Goal: Transaction & Acquisition: Purchase product/service

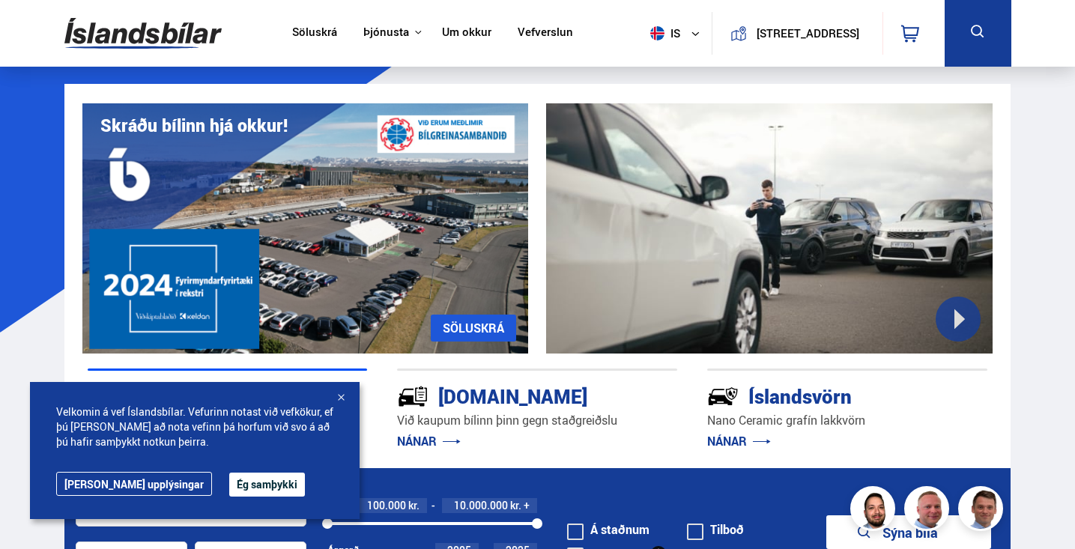
scroll to position [24, 0]
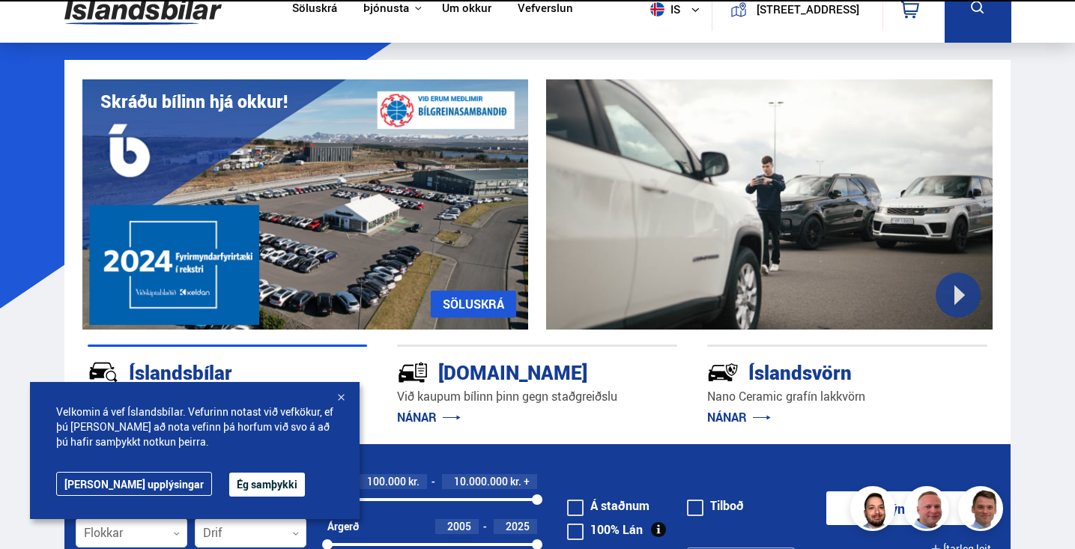
click at [234, 483] on button "Ég samþykki" at bounding box center [267, 485] width 76 height 24
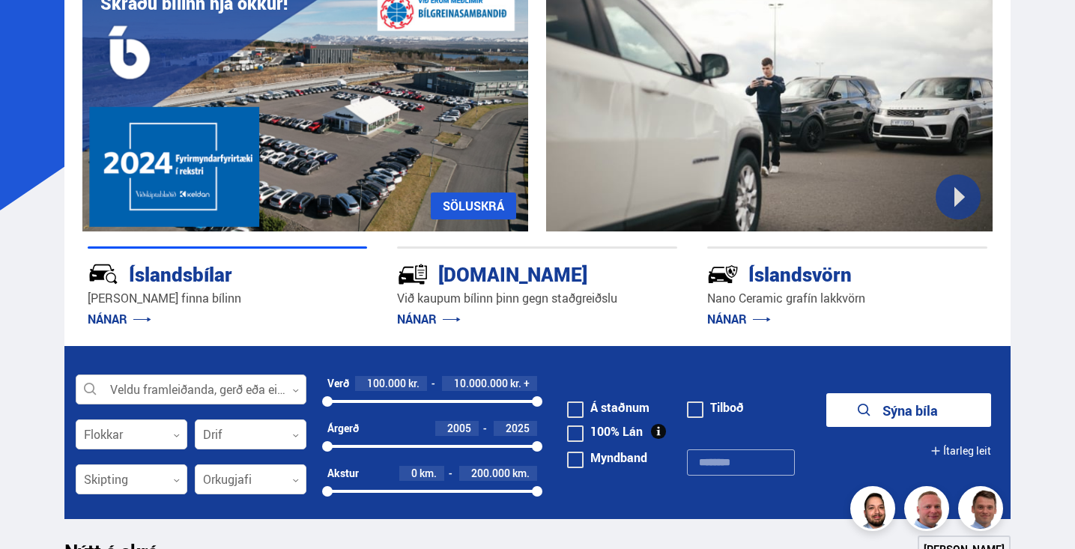
scroll to position [0, 0]
click at [268, 394] on div at bounding box center [191, 390] width 231 height 30
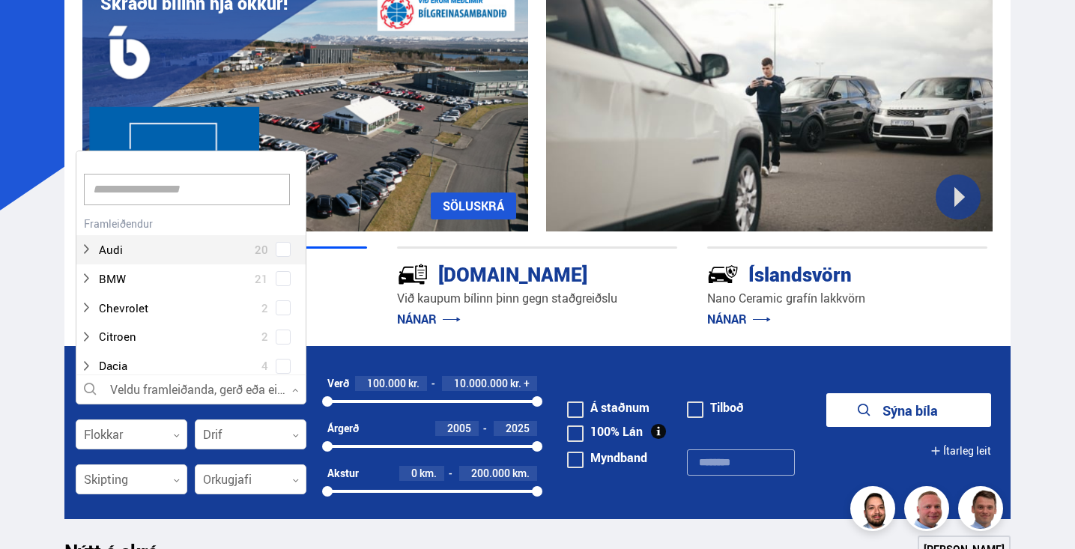
scroll to position [223, 226]
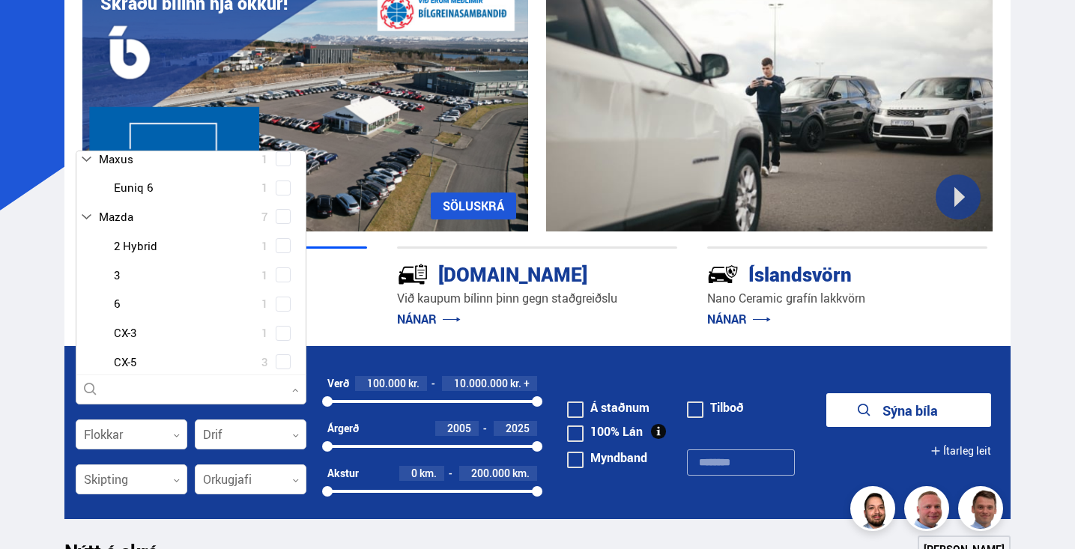
type input "***"
click at [149, 276] on div at bounding box center [206, 279] width 192 height 22
click at [142, 278] on div at bounding box center [206, 279] width 192 height 22
click at [267, 278] on div at bounding box center [206, 279] width 192 height 22
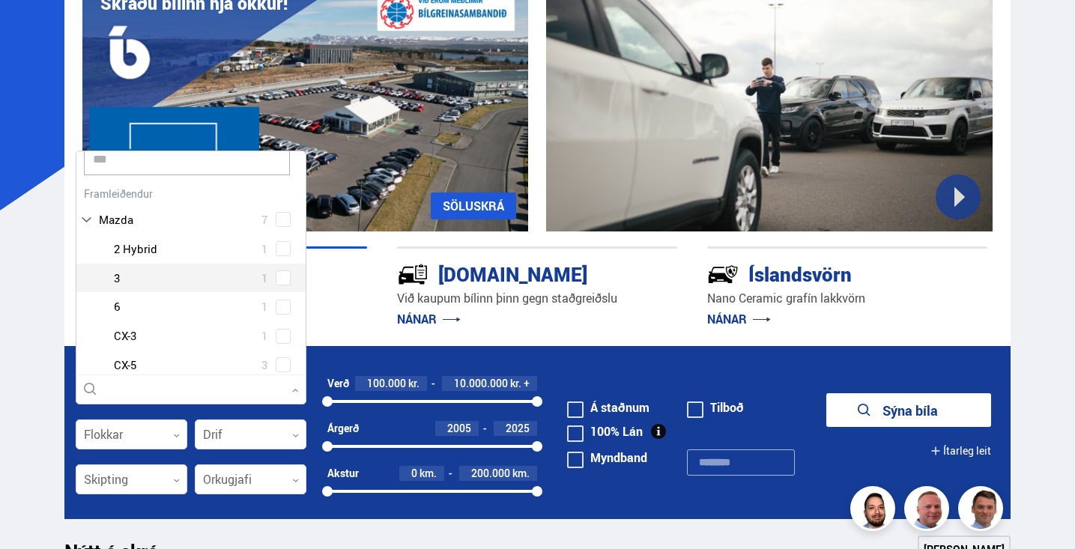
click at [274, 278] on div "Mazda 2 Hybrid 1 Mazda 3 1 Mazda 6 1 Mazda CX-3 1 Mazda CX-5 3" at bounding box center [190, 307] width 229 height 145
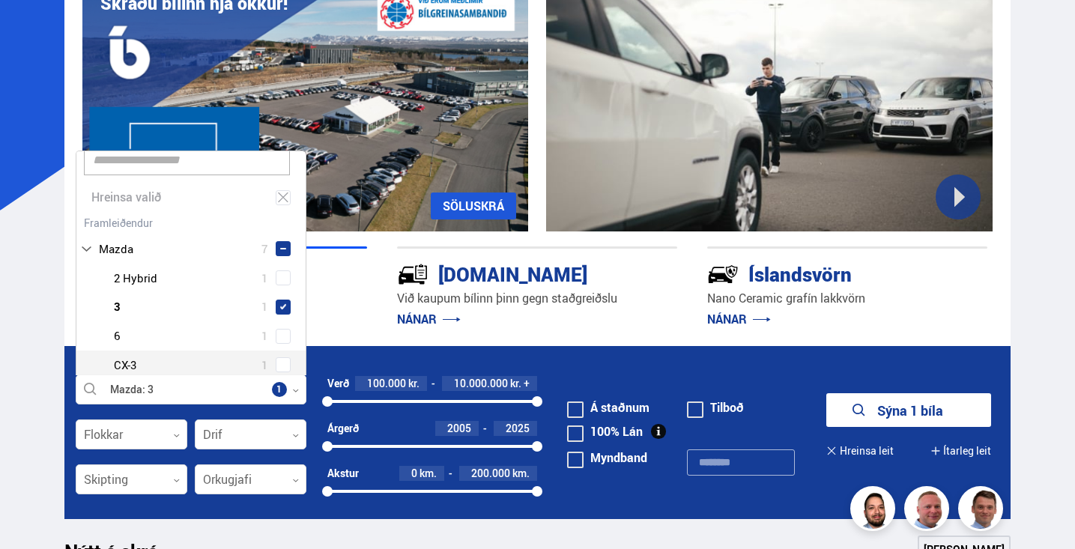
click at [402, 334] on div "Íslandsbílar [PERSON_NAME] finna bílinn NÁNAR [DOMAIN_NAME] Við kaupum bílinn þ…" at bounding box center [537, 289] width 947 height 115
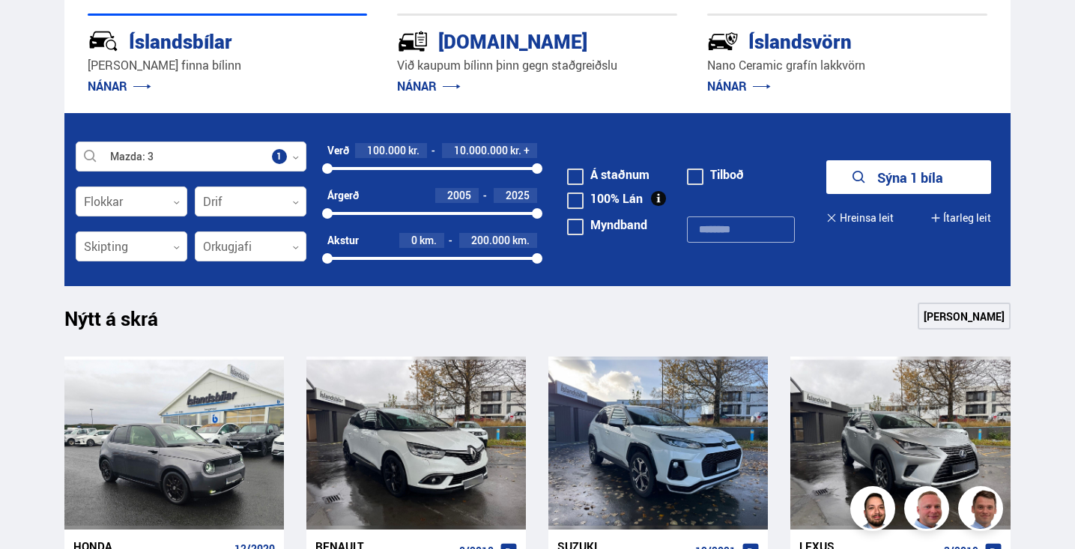
scroll to position [372, 0]
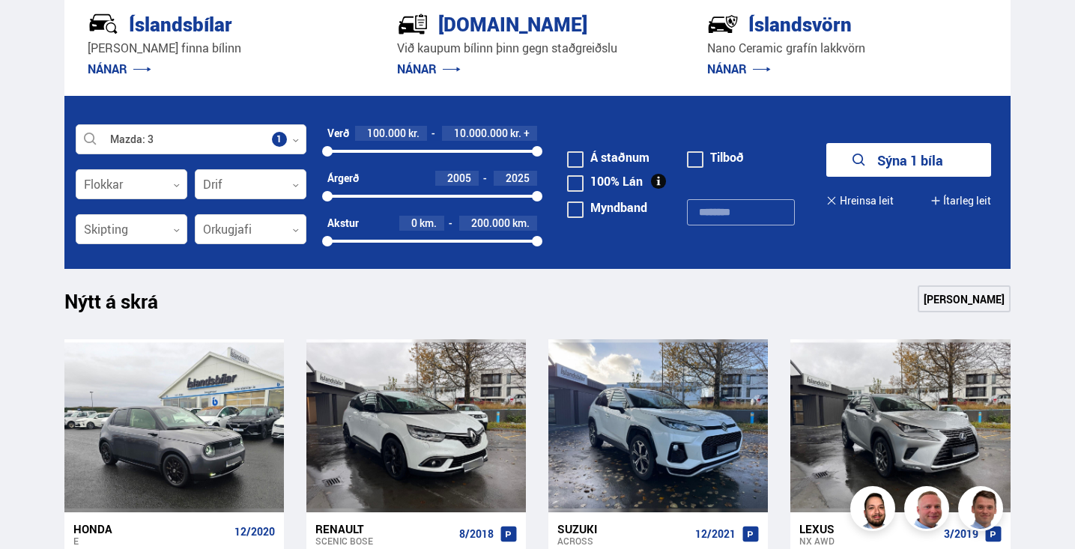
click at [880, 158] on button "Sýna 1 bíla" at bounding box center [909, 160] width 165 height 34
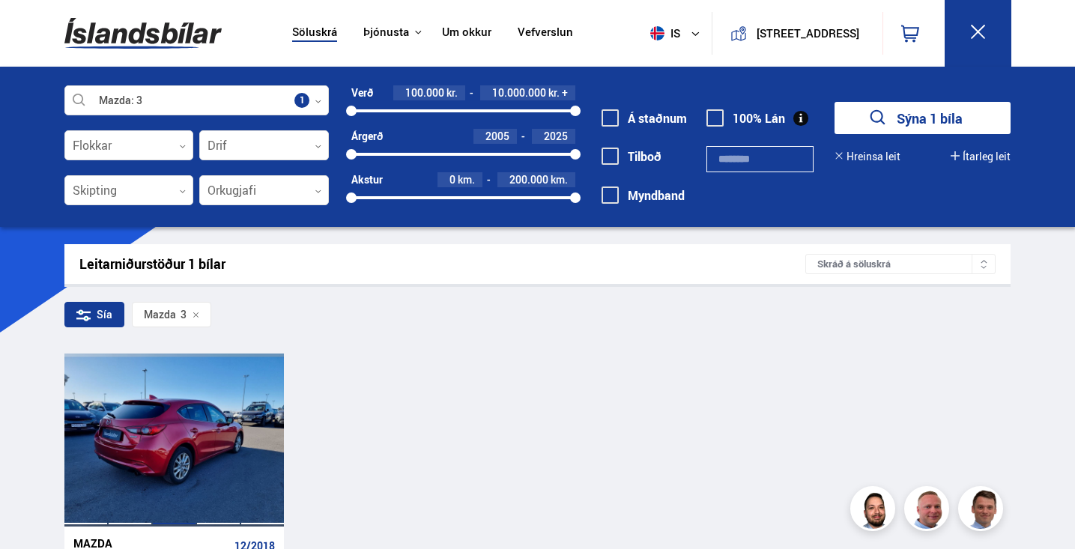
click at [188, 369] on div at bounding box center [174, 440] width 44 height 172
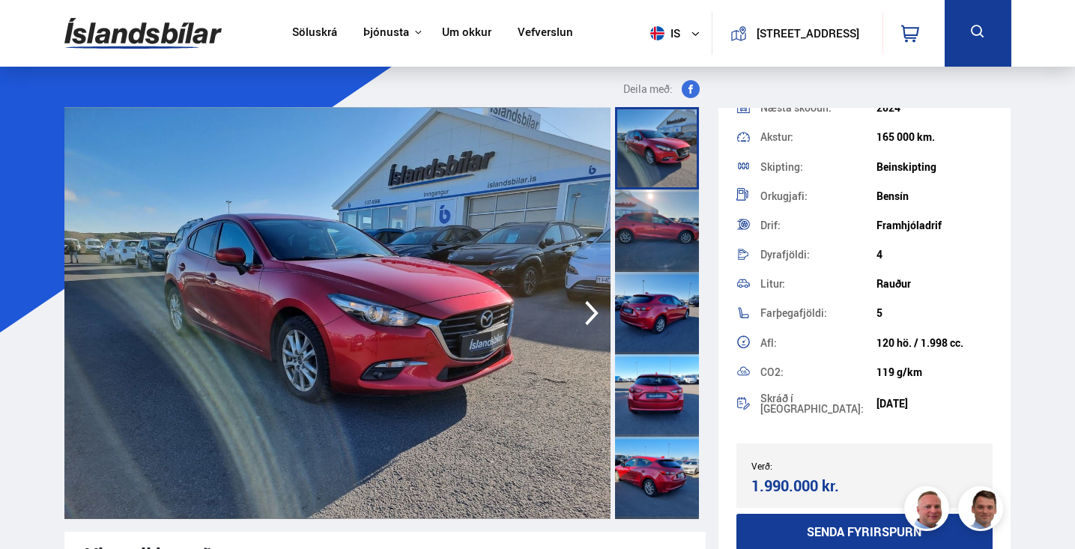
click at [592, 304] on icon "button" at bounding box center [592, 313] width 30 height 36
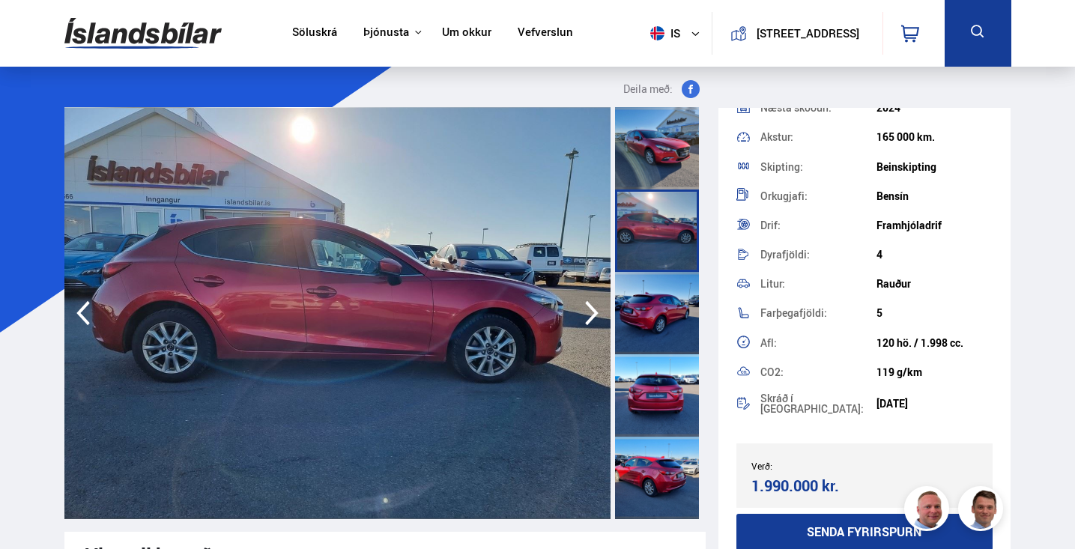
click at [592, 304] on icon "button" at bounding box center [592, 313] width 30 height 36
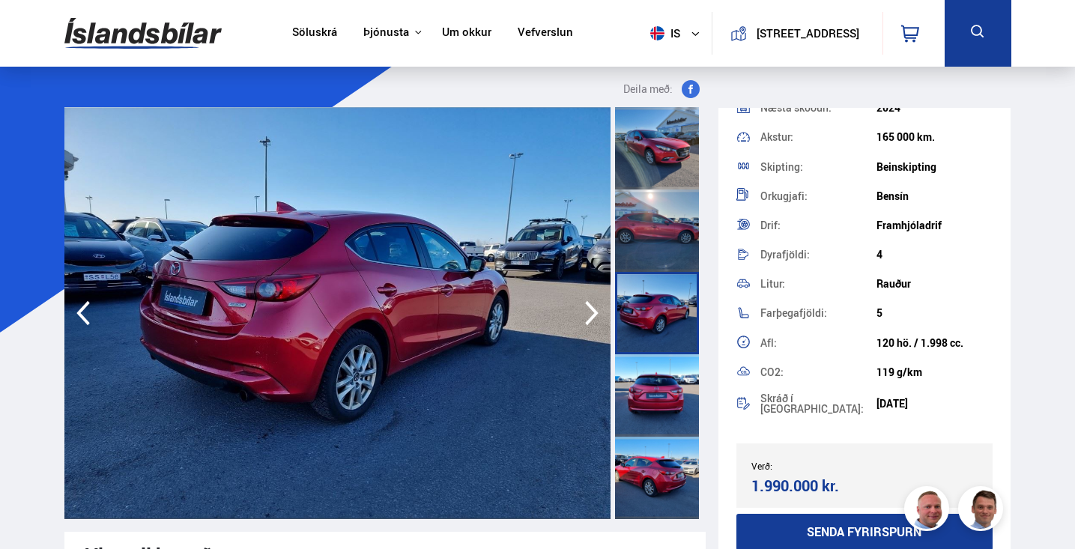
click at [592, 304] on icon "button" at bounding box center [592, 313] width 30 height 36
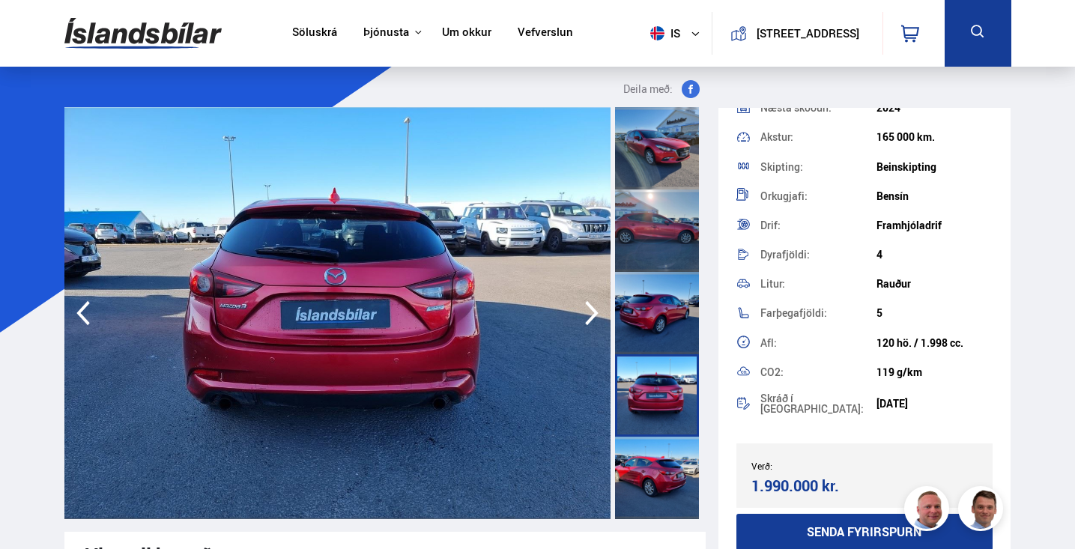
click at [592, 304] on icon "button" at bounding box center [592, 313] width 30 height 36
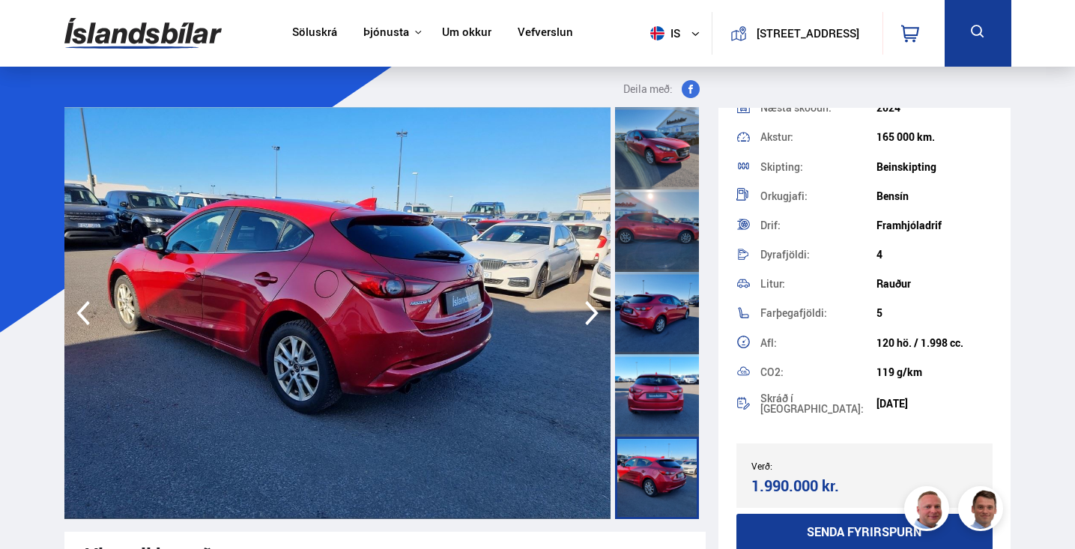
click at [592, 304] on icon "button" at bounding box center [592, 313] width 30 height 36
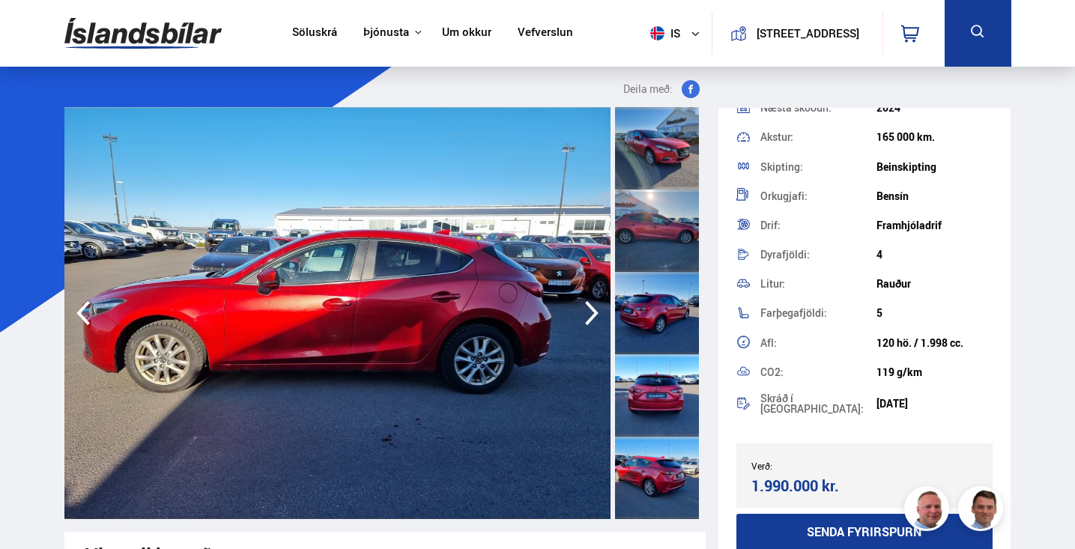
click at [592, 304] on icon "button" at bounding box center [592, 313] width 30 height 36
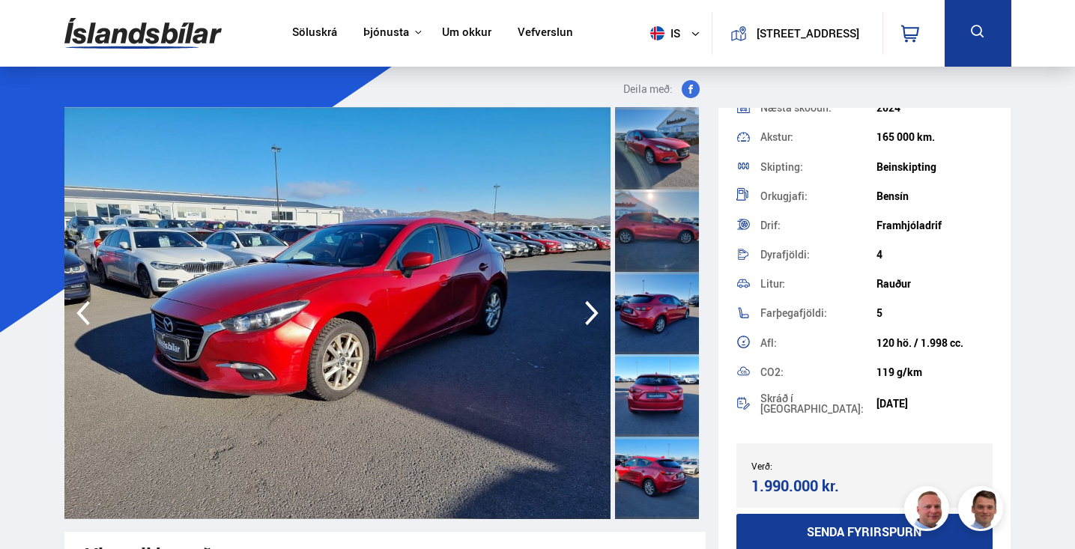
click at [592, 304] on icon "button" at bounding box center [592, 313] width 30 height 36
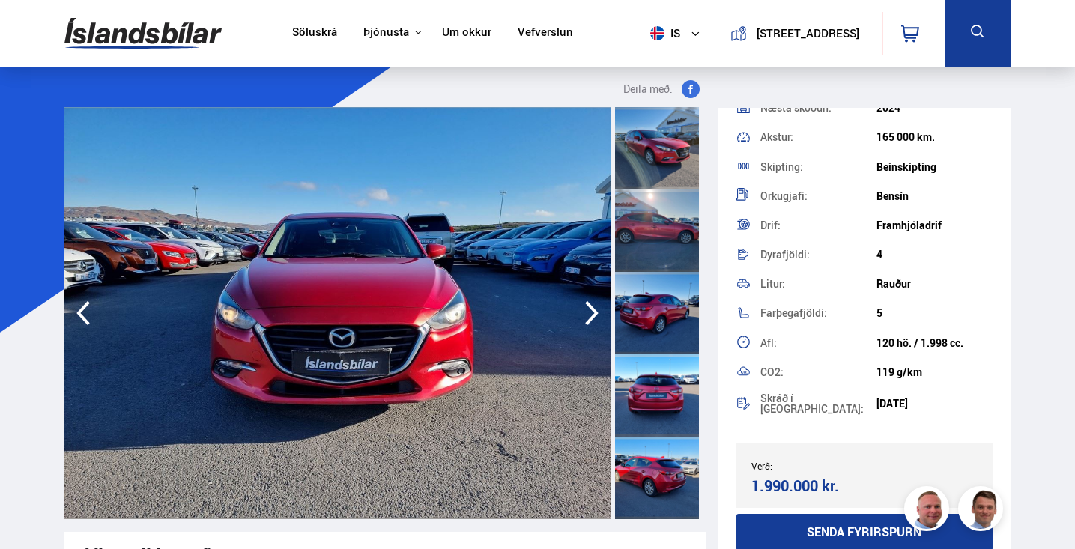
click at [592, 304] on icon "button" at bounding box center [592, 313] width 30 height 36
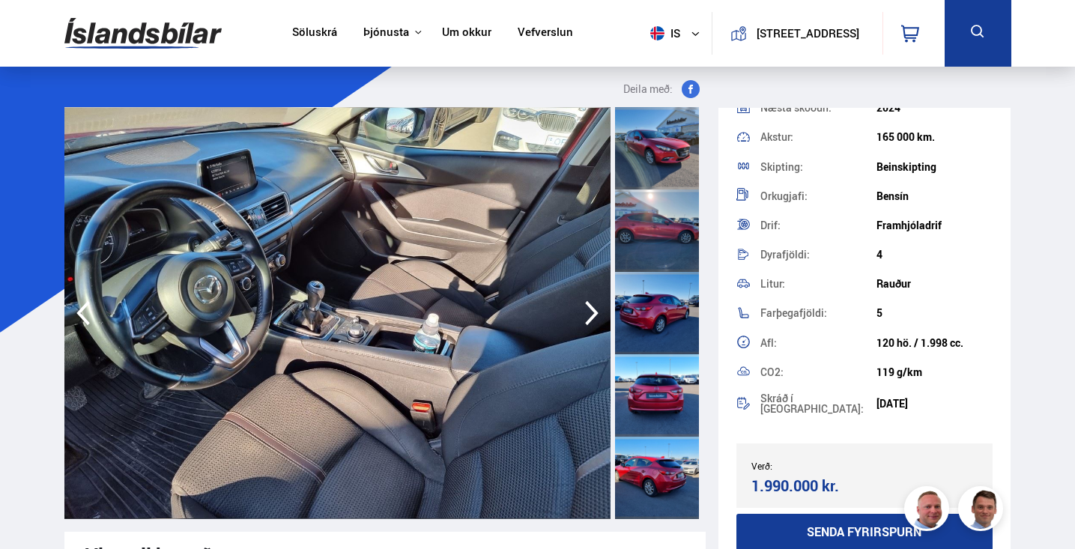
click at [592, 304] on icon "button" at bounding box center [592, 313] width 30 height 36
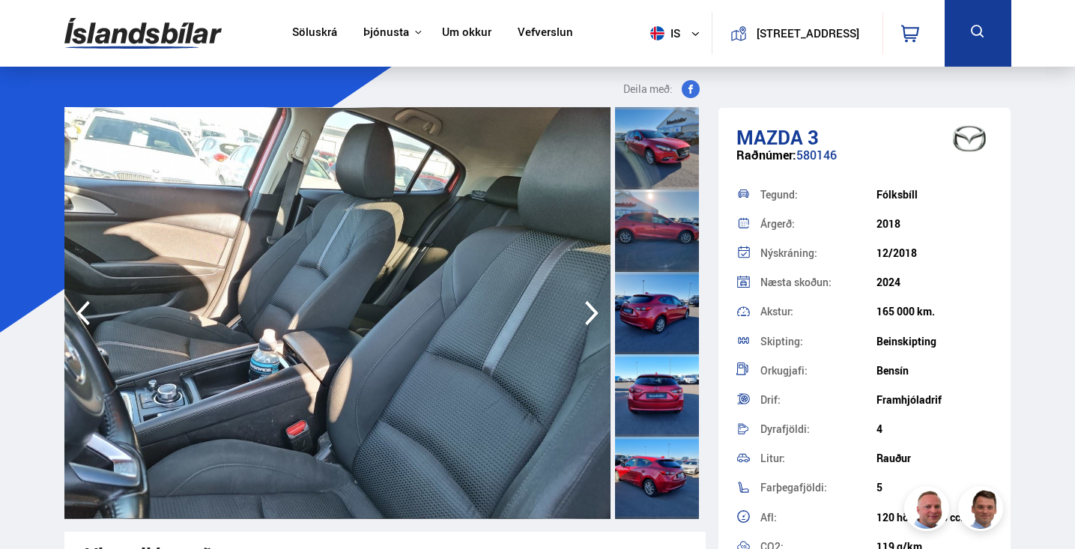
scroll to position [18, 0]
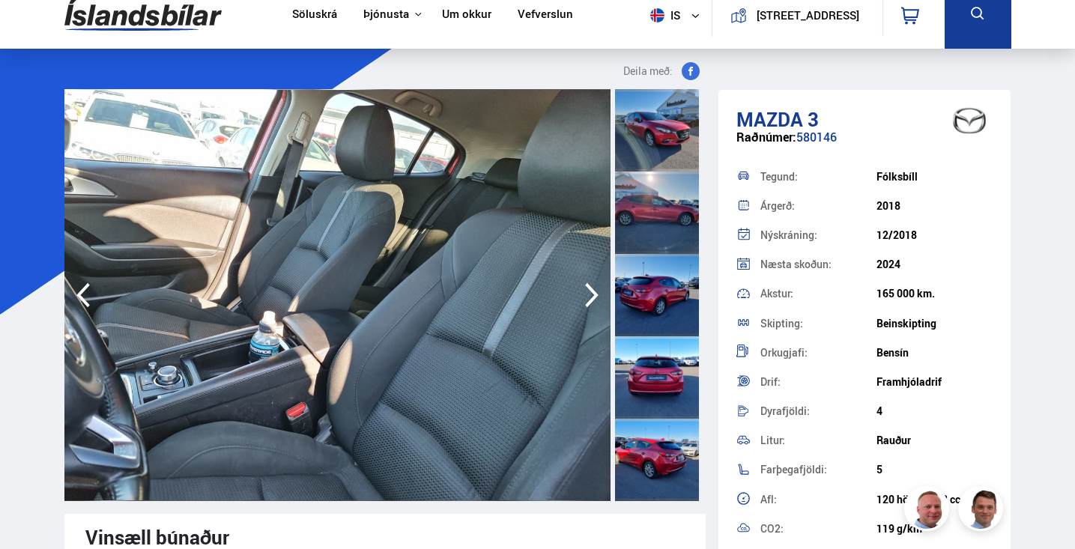
click at [572, 291] on img at bounding box center [337, 295] width 547 height 412
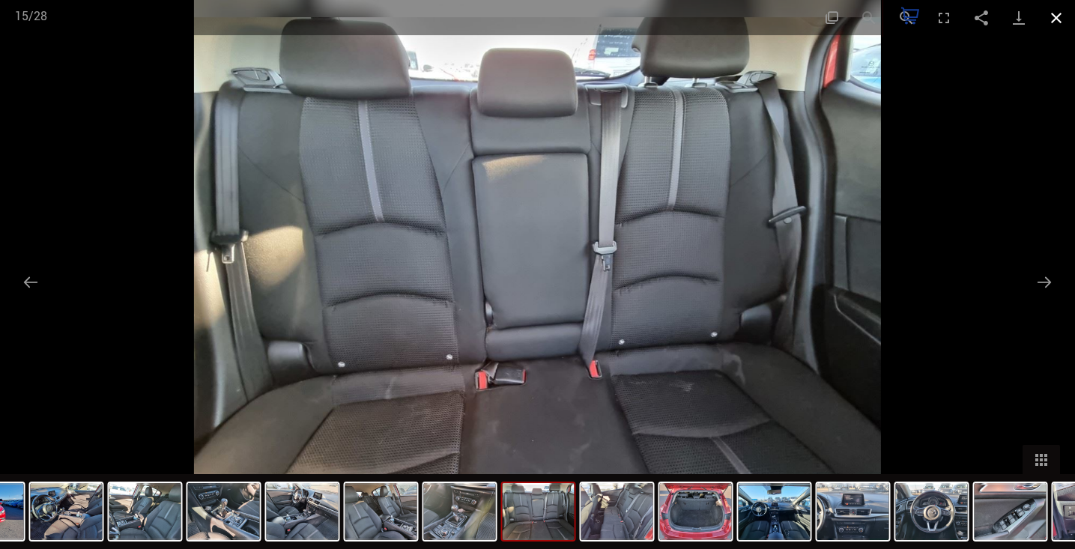
click at [1066, 26] on button "Close gallery" at bounding box center [1056, 17] width 37 height 35
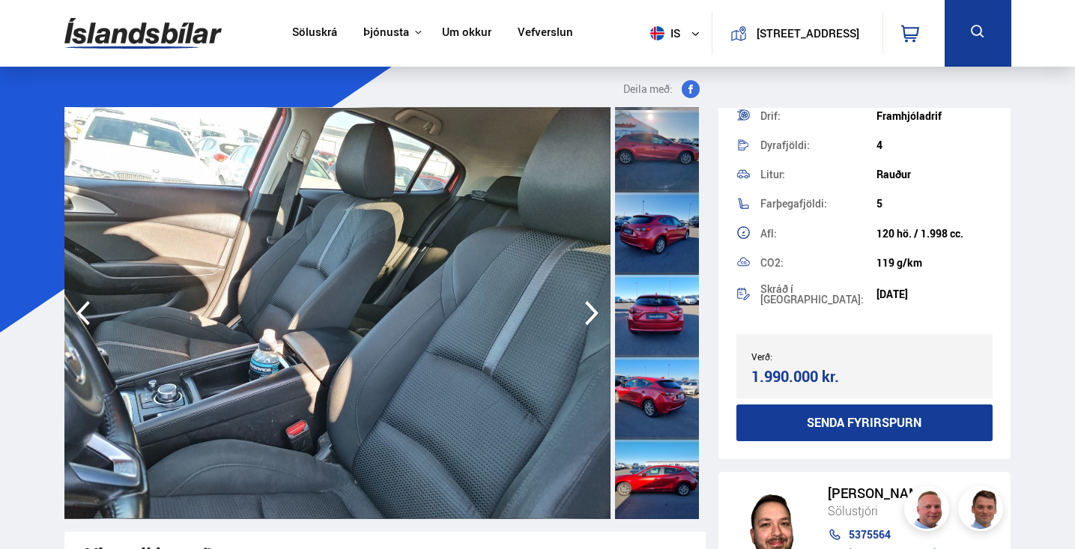
scroll to position [0, 0]
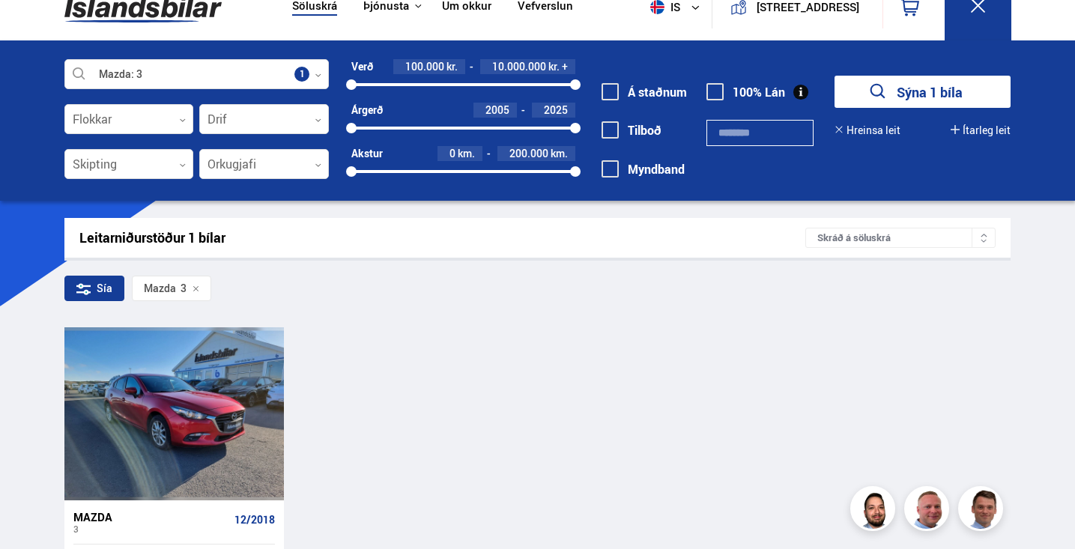
scroll to position [28, 0]
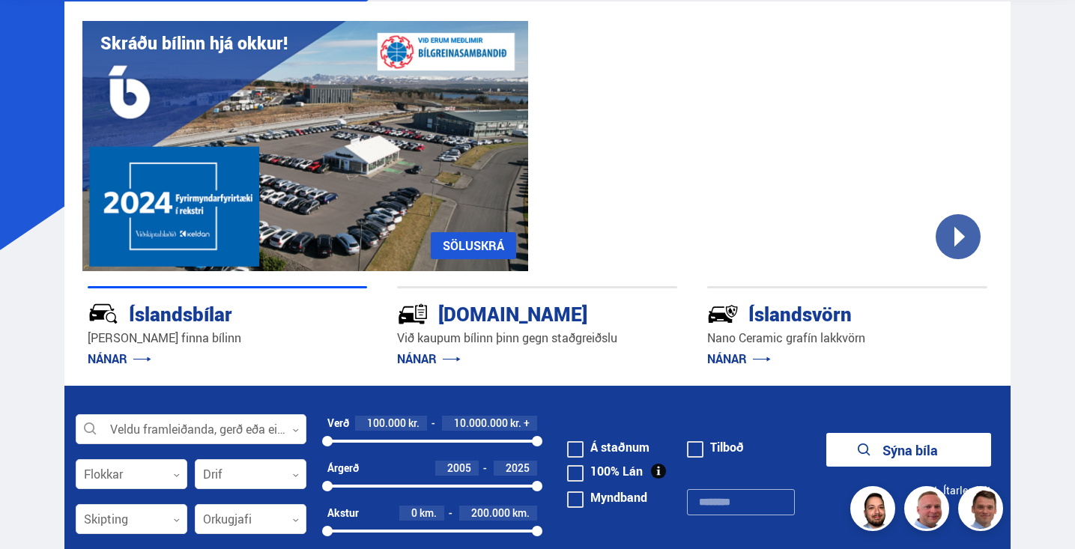
scroll to position [28, 0]
